Goal: Task Accomplishment & Management: Complete application form

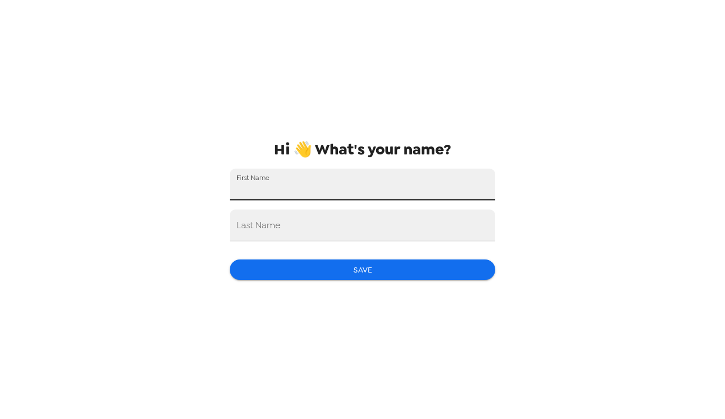
click at [291, 188] on input "First Name" at bounding box center [362, 184] width 265 height 32
type input "[PERSON_NAME] [PERSON_NAME]"
click at [302, 222] on input "Last Name" at bounding box center [362, 225] width 265 height 32
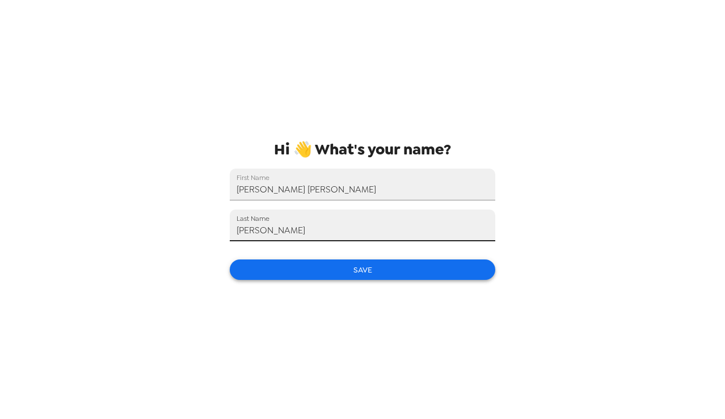
type input "[PERSON_NAME]"
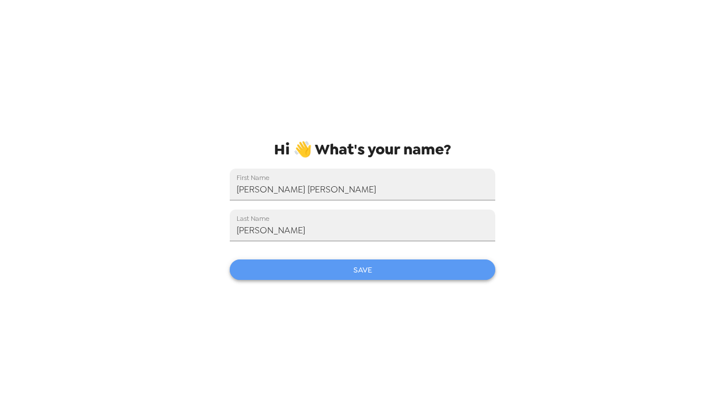
click at [368, 271] on button "Save" at bounding box center [362, 269] width 265 height 21
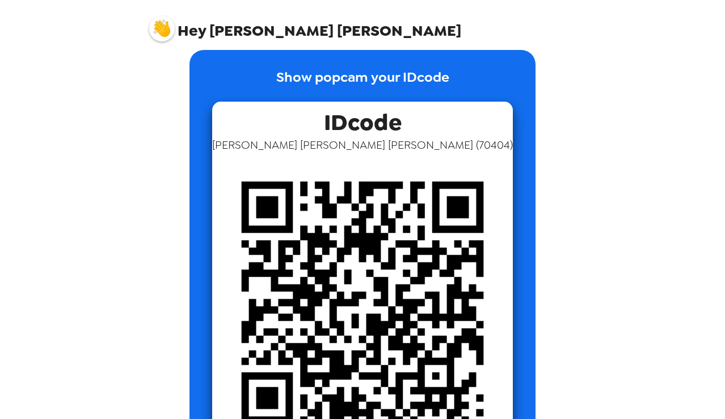
click at [355, 74] on p "Show popcam your IDcode" at bounding box center [362, 84] width 173 height 35
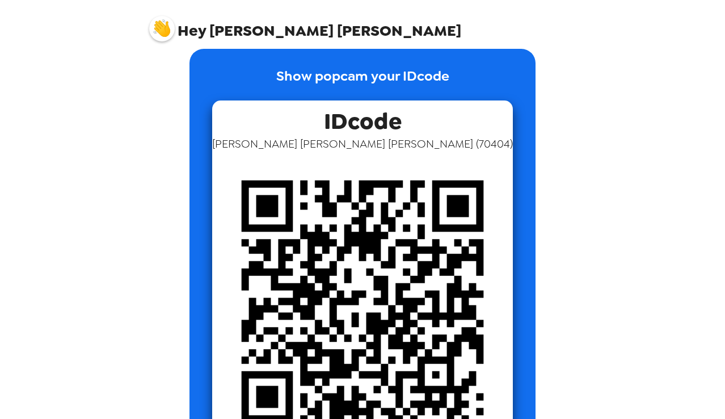
scroll to position [15, 0]
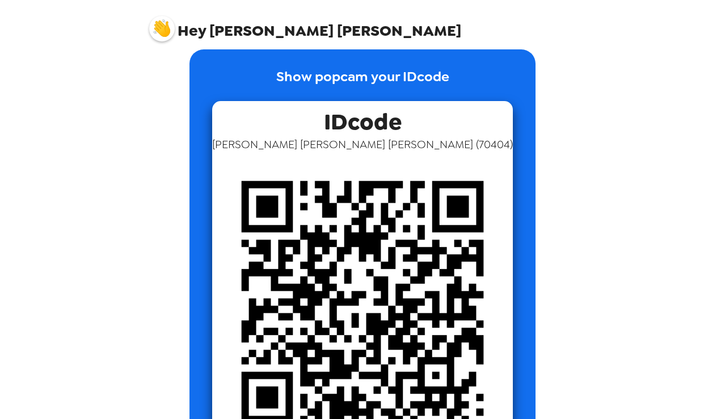
scroll to position [15, 0]
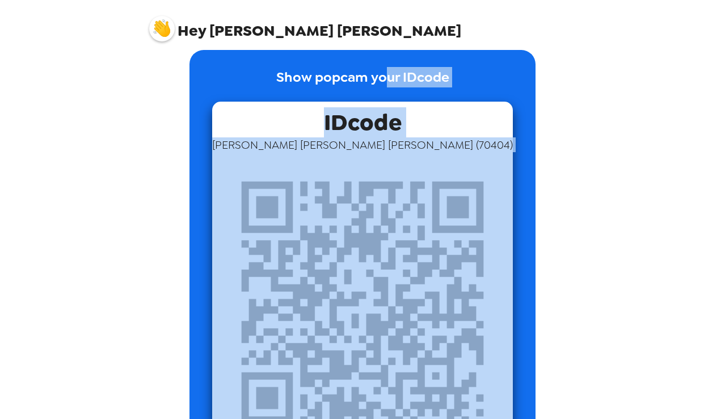
drag, startPoint x: 383, startPoint y: 74, endPoint x: 444, endPoint y: 161, distance: 105.8
click at [444, 161] on div "Show popcam your IDcode IDcode [PERSON_NAME] [PERSON_NAME] ( 70404 )" at bounding box center [362, 262] width 346 height 425
click at [367, 153] on img at bounding box center [362, 302] width 301 height 301
click at [399, 250] on img at bounding box center [362, 302] width 301 height 301
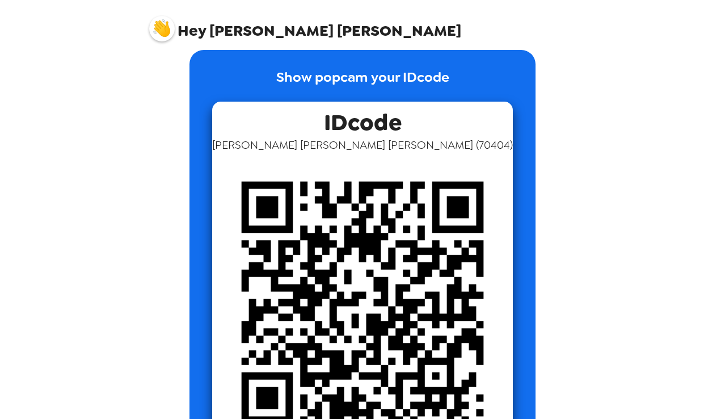
click at [457, 140] on div "IDcode [PERSON_NAME] [PERSON_NAME] ( 70404 )" at bounding box center [362, 277] width 301 height 351
